Goal: Information Seeking & Learning: Learn about a topic

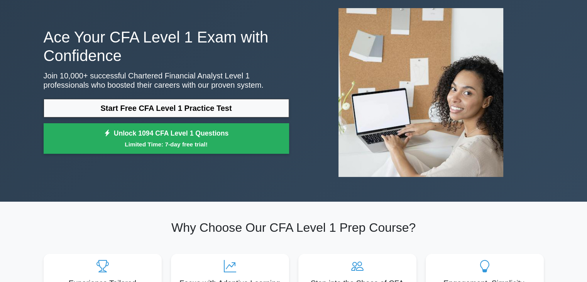
scroll to position [39, 0]
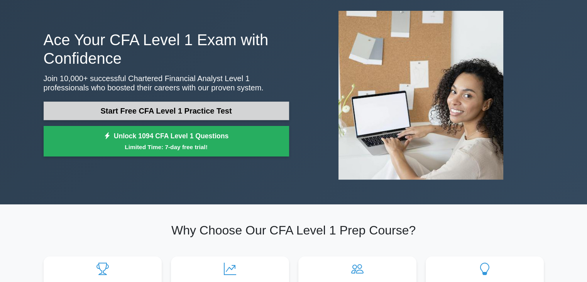
click at [216, 112] on link "Start Free CFA Level 1 Practice Test" at bounding box center [166, 110] width 245 height 19
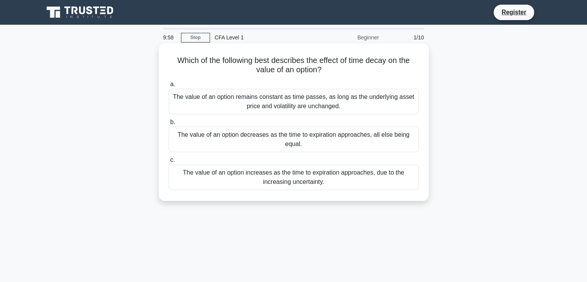
drag, startPoint x: 242, startPoint y: 82, endPoint x: 214, endPoint y: 63, distance: 33.6
click at [214, 63] on h5 "Which of the following best describes the effect of time decay on the value of …" at bounding box center [294, 65] width 252 height 19
click at [263, 147] on div "The value of an option decreases as the time to expiration approaches, all else…" at bounding box center [294, 139] width 250 height 25
click at [169, 125] on input "b. The value of an option decreases as the time to expiration approaches, all e…" at bounding box center [169, 122] width 0 height 5
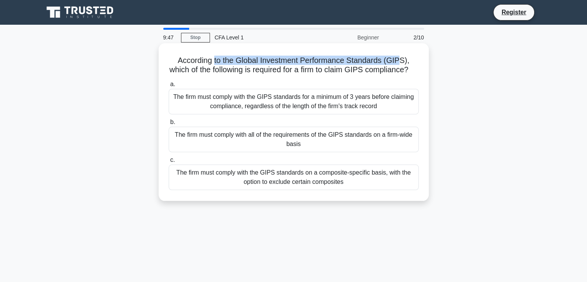
drag, startPoint x: 226, startPoint y: 62, endPoint x: 400, endPoint y: 62, distance: 173.6
click at [400, 62] on h5 "According to the Global Investment Performance Standards (GIPS), which of the f…" at bounding box center [294, 65] width 252 height 19
click at [405, 74] on h5 "According to the Global Investment Performance Standards (GIPS), which of the f…" at bounding box center [294, 65] width 252 height 19
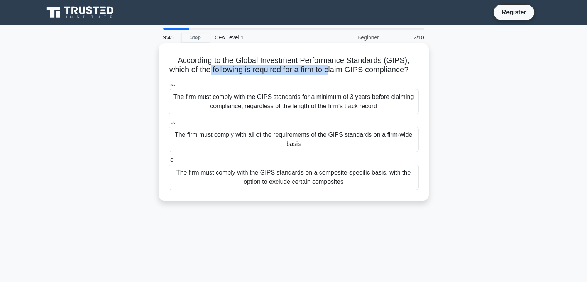
drag, startPoint x: 212, startPoint y: 71, endPoint x: 337, endPoint y: 75, distance: 124.7
click at [337, 71] on h5 "According to the Global Investment Performance Standards (GIPS), which of the f…" at bounding box center [294, 65] width 252 height 19
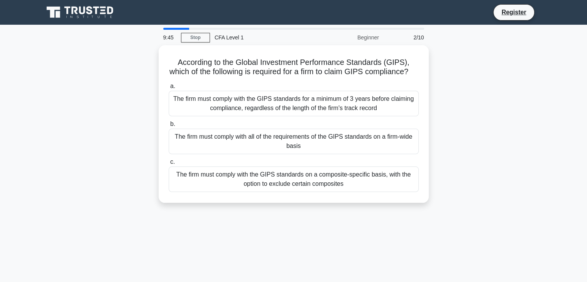
click at [439, 86] on div "According to the Global Investment Performance Standards (GIPS), which of the f…" at bounding box center [293, 128] width 509 height 167
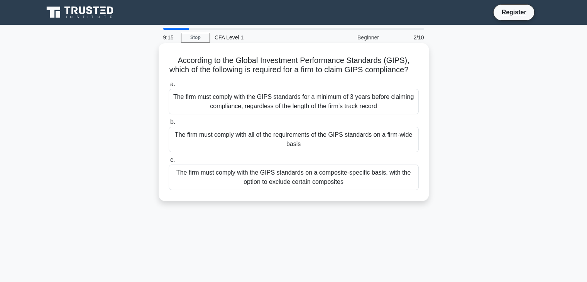
click at [311, 114] on div "The firm must comply with the GIPS standards for a minimum of 3 years before cl…" at bounding box center [294, 101] width 250 height 25
click at [169, 87] on input "a. The firm must comply with the GIPS standards for a minimum of 3 years before…" at bounding box center [169, 84] width 0 height 5
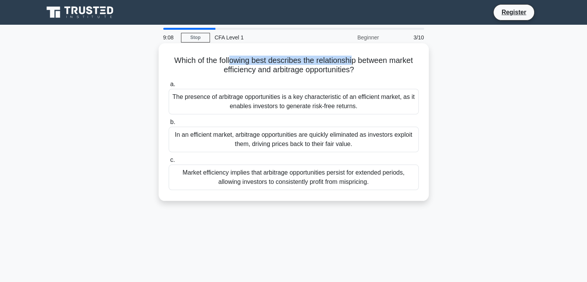
drag, startPoint x: 230, startPoint y: 59, endPoint x: 354, endPoint y: 59, distance: 124.6
click at [354, 59] on h5 "Which of the following best describes the relationship between market efficienc…" at bounding box center [294, 65] width 252 height 19
click at [373, 76] on div "Which of the following best describes the relationship between market efficienc…" at bounding box center [294, 121] width 264 height 151
click at [354, 141] on div "In an efficient market, arbitrage opportunities are quickly eliminated as inves…" at bounding box center [294, 139] width 250 height 25
click at [169, 125] on input "b. In an efficient market, arbitrage opportunities are quickly eliminated as in…" at bounding box center [169, 122] width 0 height 5
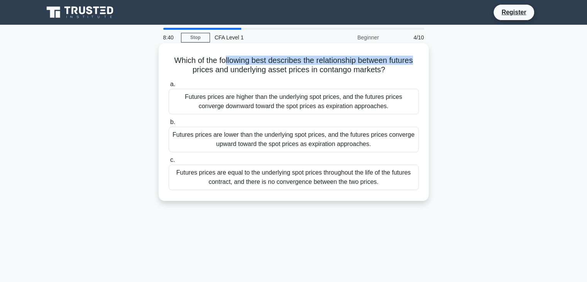
drag, startPoint x: 222, startPoint y: 61, endPoint x: 418, endPoint y: 59, distance: 196.0
click at [418, 59] on h5 "Which of the following best describes the relationship between futures prices a…" at bounding box center [294, 65] width 252 height 19
click at [422, 69] on div "Which of the following best describes the relationship between futures prices a…" at bounding box center [294, 121] width 264 height 151
click at [278, 179] on div "Futures prices are equal to the underlying spot prices throughout the life of t…" at bounding box center [294, 176] width 250 height 25
click at [169, 162] on input "c. Futures prices are equal to the underlying spot prices throughout the life o…" at bounding box center [169, 159] width 0 height 5
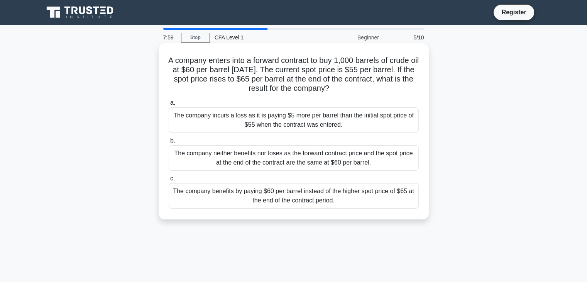
click at [333, 97] on div "a. The company incurs a loss as it is paying $5 more per barrel than the initia…" at bounding box center [293, 152] width 259 height 113
click at [331, 118] on div "The company incurs a loss as it is paying $5 more per barrel than the initial s…" at bounding box center [294, 119] width 250 height 25
click at [169, 105] on input "a. The company incurs a loss as it is paying $5 more per barrel than the initia…" at bounding box center [169, 102] width 0 height 5
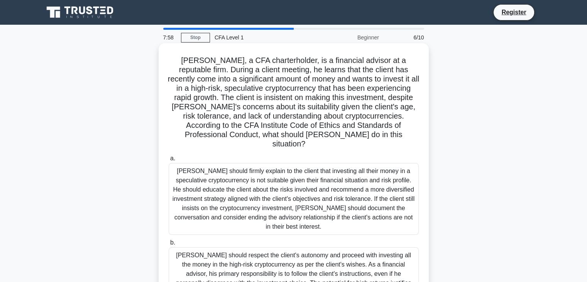
click at [297, 226] on div "a. Matthew should firmly explain to the client that investing all their money i…" at bounding box center [293, 264] width 259 height 225
click at [303, 202] on div "Matthew should firmly explain to the client that investing all their money in a…" at bounding box center [294, 199] width 250 height 72
click at [169, 161] on input "a. Matthew should firmly explain to the client that investing all their money i…" at bounding box center [169, 158] width 0 height 5
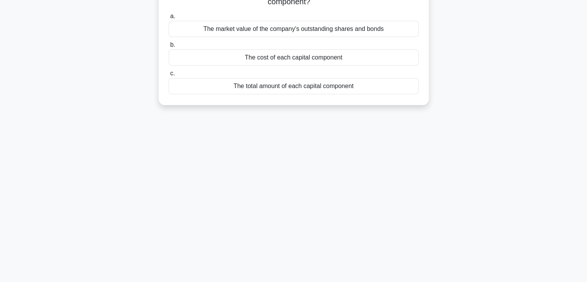
click at [343, 93] on div "The total amount of each capital component" at bounding box center [294, 86] width 250 height 16
click at [169, 76] on input "c. The total amount of each capital component" at bounding box center [169, 73] width 0 height 5
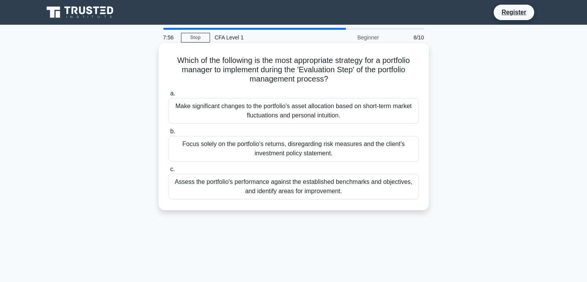
click at [329, 147] on div "Focus solely on the portfolio's returns, disregarding risk measures and the cli…" at bounding box center [294, 148] width 250 height 25
click at [169, 134] on input "b. Focus solely on the portfolio's returns, disregarding risk measures and the …" at bounding box center [169, 131] width 0 height 5
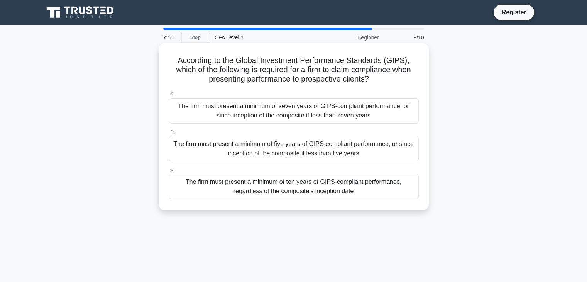
click at [330, 119] on div "The firm must present a minimum of seven years of GIPS-compliant performance, o…" at bounding box center [294, 110] width 250 height 25
click at [169, 96] on input "a. The firm must present a minimum of seven years of GIPS-compliant performance…" at bounding box center [169, 93] width 0 height 5
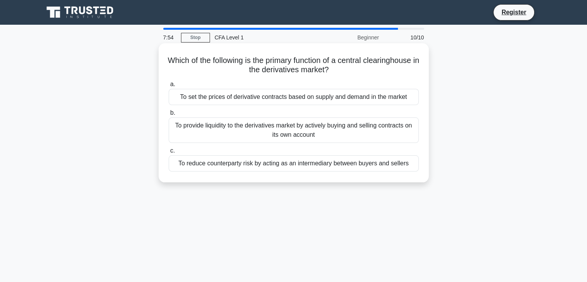
click at [335, 162] on div "To reduce counterparty risk by acting as an intermediary between buyers and sel…" at bounding box center [294, 163] width 250 height 16
click at [169, 153] on input "c. To reduce counterparty risk by acting as an intermediary between buyers and …" at bounding box center [169, 150] width 0 height 5
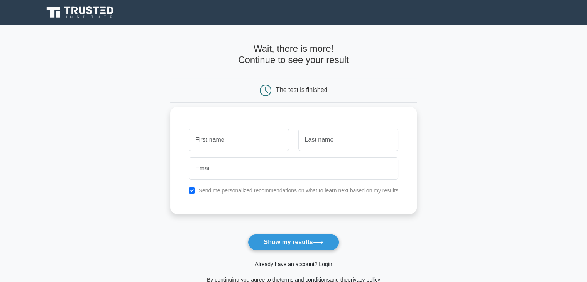
scroll to position [106, 0]
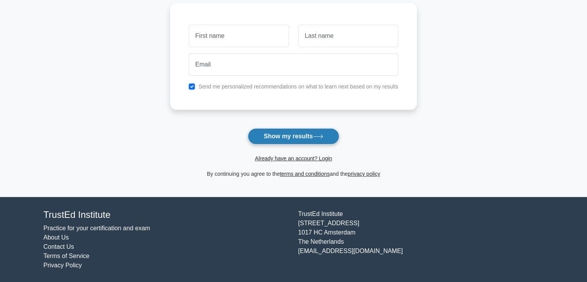
click at [318, 132] on button "Show my results" at bounding box center [293, 136] width 91 height 16
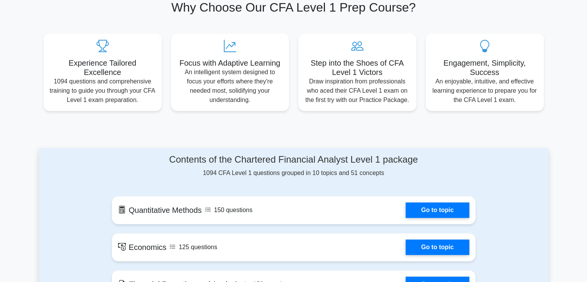
scroll to position [347, 0]
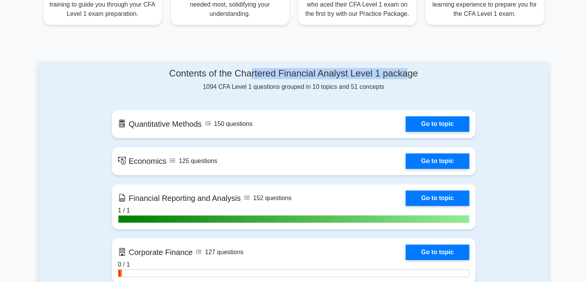
drag, startPoint x: 253, startPoint y: 71, endPoint x: 410, endPoint y: 67, distance: 157.1
click at [410, 68] on h4 "Contents of the Chartered Financial Analyst Level 1 package" at bounding box center [293, 73] width 363 height 11
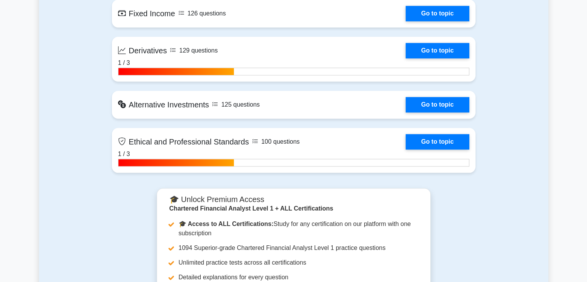
scroll to position [849, 0]
